Goal: Check status

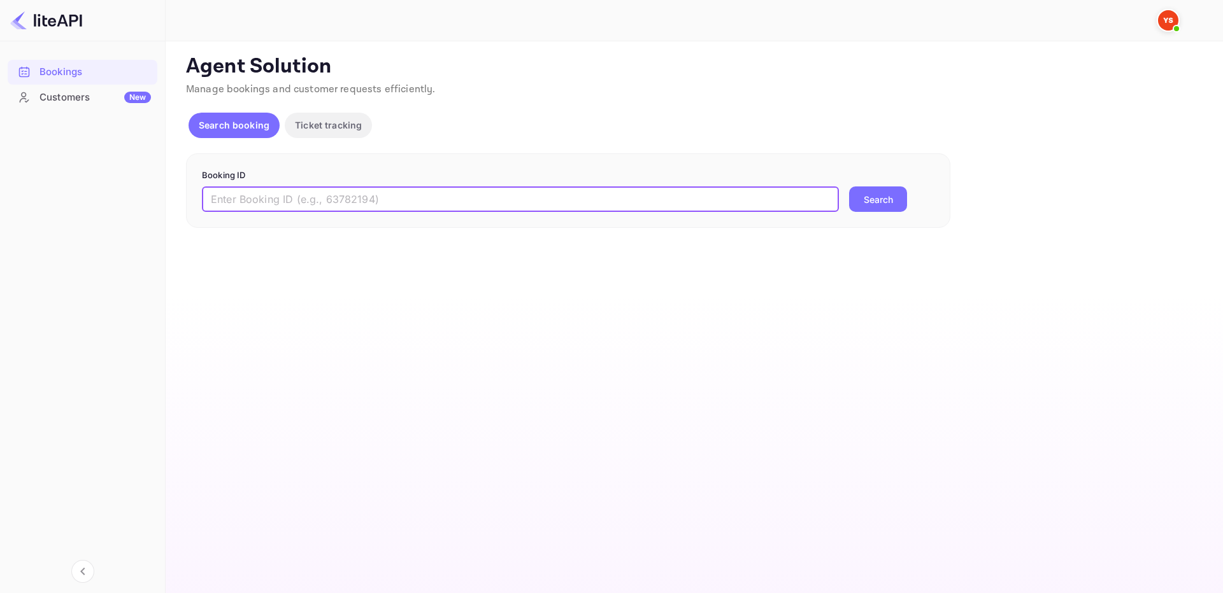
click at [307, 208] on input "text" at bounding box center [520, 199] width 637 height 25
paste input "9339234"
type input "9339234"
click at [849, 187] on button "Search" at bounding box center [878, 199] width 58 height 25
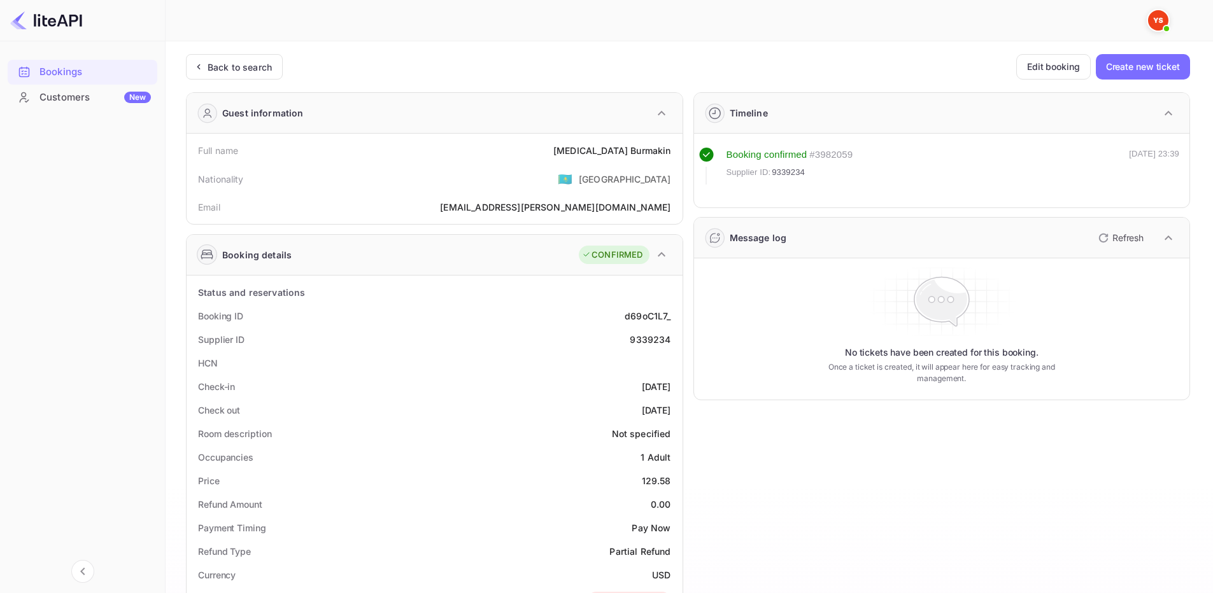
drag, startPoint x: 188, startPoint y: 308, endPoint x: 675, endPoint y: 414, distance: 497.8
copy div "Booking ID d69oC1L7_ Supplier ID 9339234 HCN Check-in [DATE] Check out [DATE]"
drag, startPoint x: 197, startPoint y: 149, endPoint x: 667, endPoint y: 148, distance: 470.6
click at [667, 148] on div "Full name [MEDICAL_DATA][PERSON_NAME]" at bounding box center [435, 151] width 486 height 24
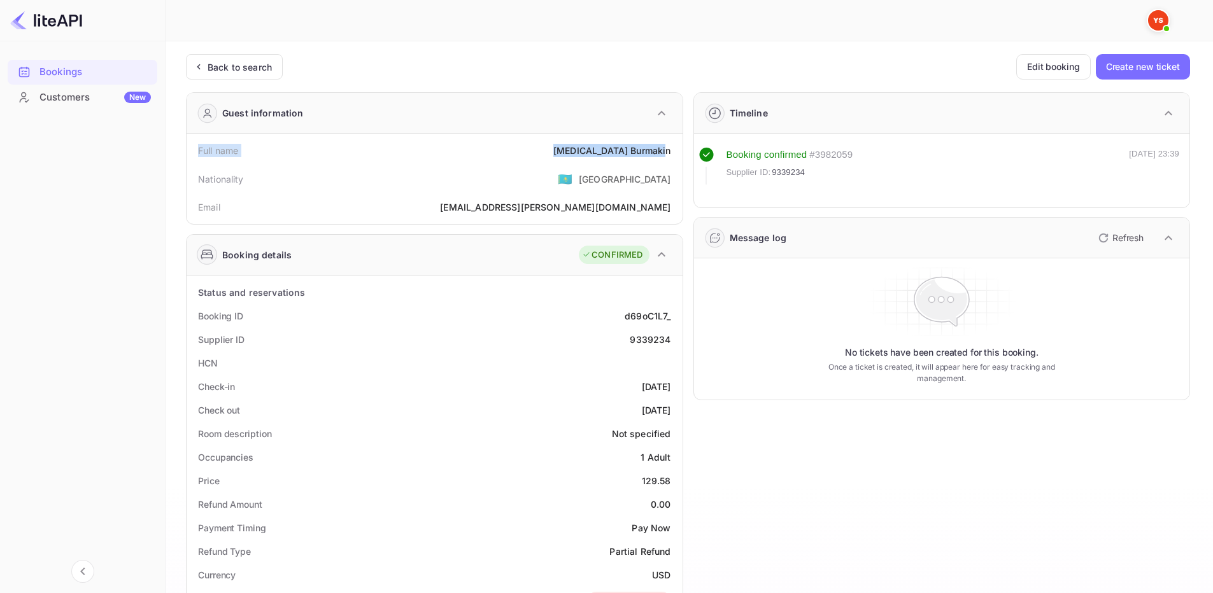
click at [674, 160] on div "Full name [MEDICAL_DATA][PERSON_NAME]" at bounding box center [435, 151] width 486 height 24
click at [667, 153] on div "[MEDICAL_DATA][PERSON_NAME]" at bounding box center [611, 150] width 117 height 13
drag, startPoint x: 671, startPoint y: 150, endPoint x: 196, endPoint y: 155, distance: 475.1
click at [196, 155] on div "Full name [MEDICAL_DATA][PERSON_NAME]" at bounding box center [435, 151] width 486 height 24
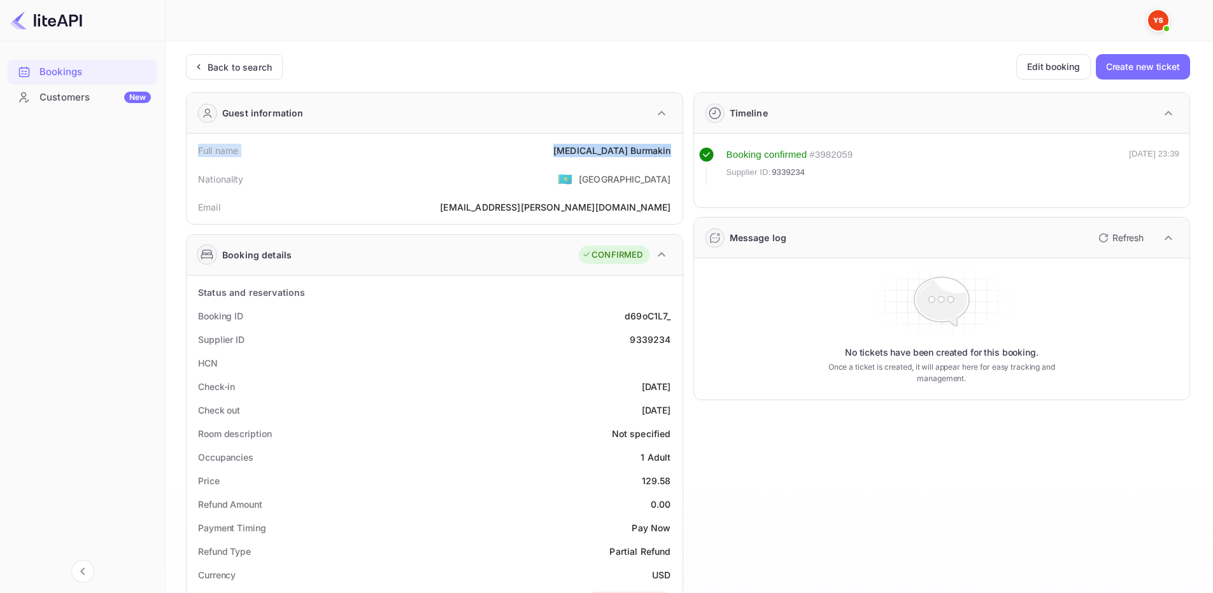
click at [196, 155] on div "Full name [MEDICAL_DATA][PERSON_NAME]" at bounding box center [435, 151] width 486 height 24
drag, startPoint x: 197, startPoint y: 152, endPoint x: 668, endPoint y: 157, distance: 471.2
click at [668, 157] on div "Full name [MEDICAL_DATA][PERSON_NAME]" at bounding box center [435, 151] width 486 height 24
copy div "Full name [MEDICAL_DATA][PERSON_NAME]"
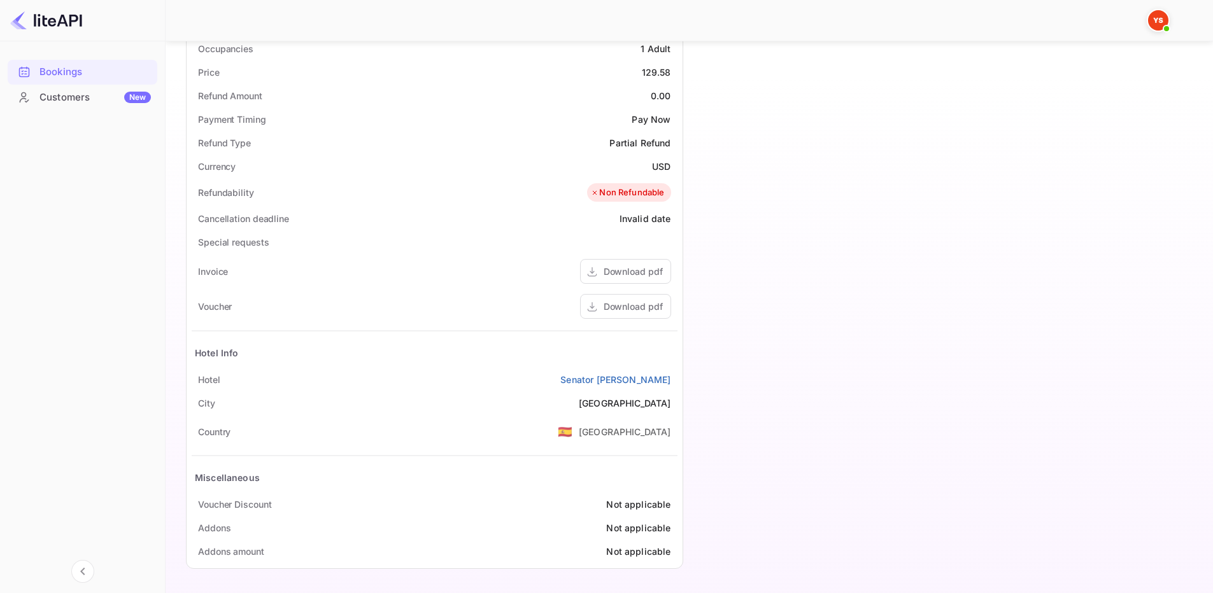
scroll to position [408, 0]
drag, startPoint x: 195, startPoint y: 384, endPoint x: 669, endPoint y: 376, distance: 473.8
click at [669, 376] on div "Hotel Senator [PERSON_NAME]" at bounding box center [435, 381] width 486 height 24
copy div "Hotel Senator [PERSON_NAME]"
